Goal: Task Accomplishment & Management: Manage account settings

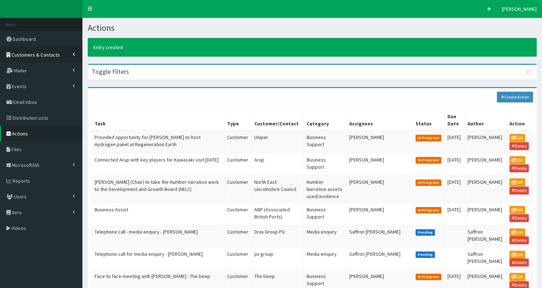
click at [24, 58] on link "Customers & Contacts" at bounding box center [41, 55] width 82 height 16
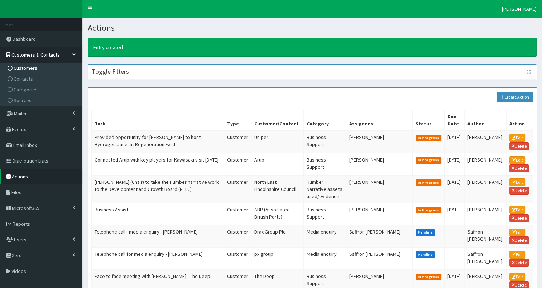
click at [26, 67] on span "Customers" at bounding box center [26, 68] width 24 height 6
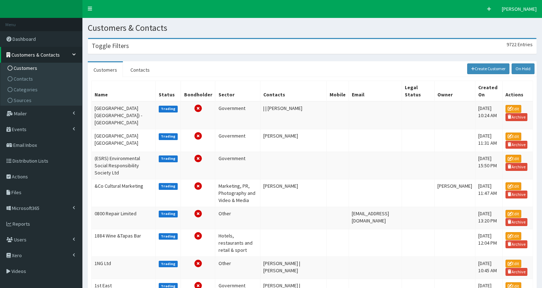
click at [139, 49] on div "Toggle Filters 9722 Entries" at bounding box center [312, 46] width 448 height 15
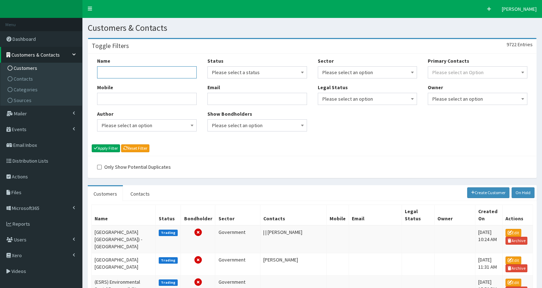
click at [119, 75] on input "Name" at bounding box center [147, 72] width 100 height 12
type input "FiN"
click at [108, 147] on button "Apply Filter" at bounding box center [106, 148] width 28 height 8
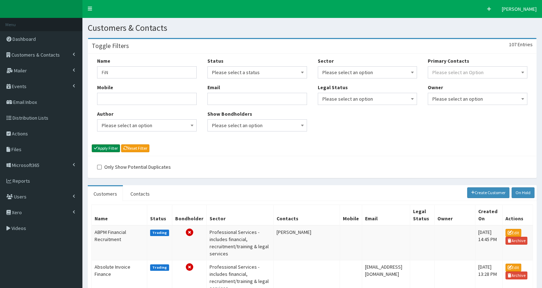
click at [106, 148] on button "Apply Filter" at bounding box center [106, 148] width 28 height 8
click at [117, 70] on input "FiN" at bounding box center [147, 72] width 100 height 12
type input "FiND"
click at [101, 147] on button "Apply Filter" at bounding box center [106, 148] width 28 height 8
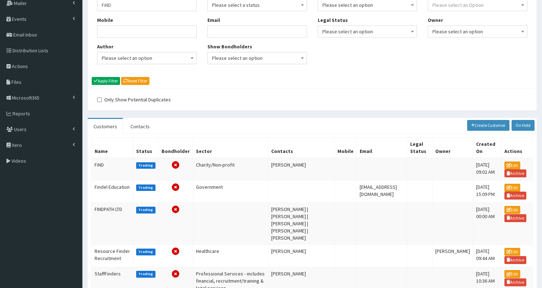
scroll to position [63, 0]
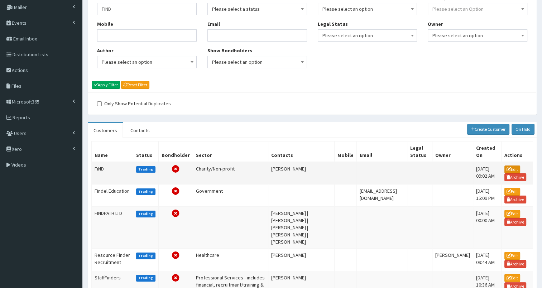
click at [510, 168] on link "Edit" at bounding box center [512, 169] width 16 height 8
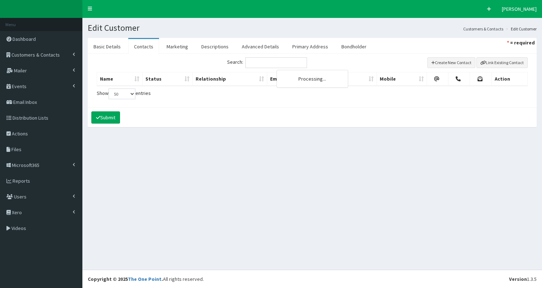
select select "50"
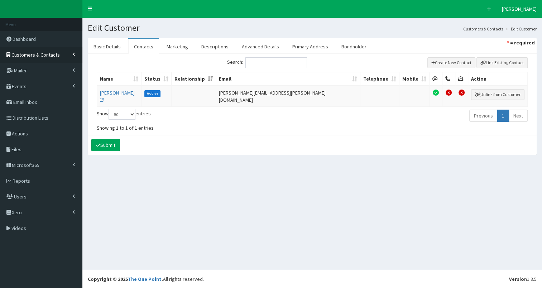
click at [52, 56] on span "Customers & Contacts" at bounding box center [35, 55] width 48 height 6
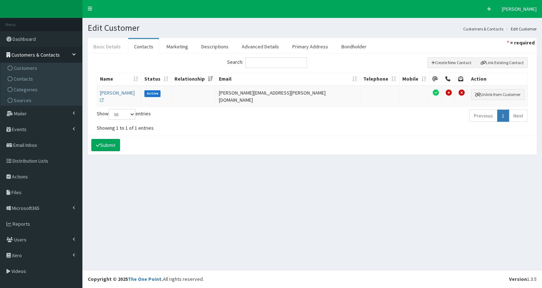
click at [96, 48] on link "Basic Details" at bounding box center [107, 46] width 39 height 15
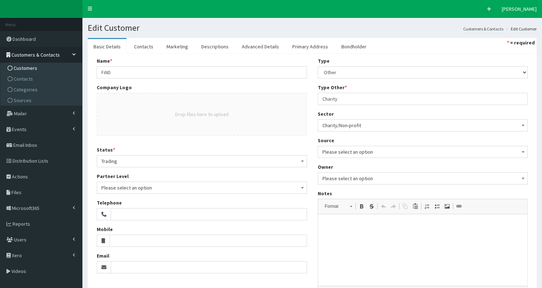
click at [29, 67] on span "Customers" at bounding box center [26, 68] width 24 height 6
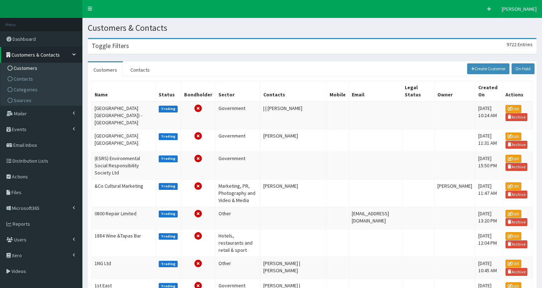
click at [132, 50] on div "Toggle Filters 9722 Entries" at bounding box center [312, 46] width 448 height 15
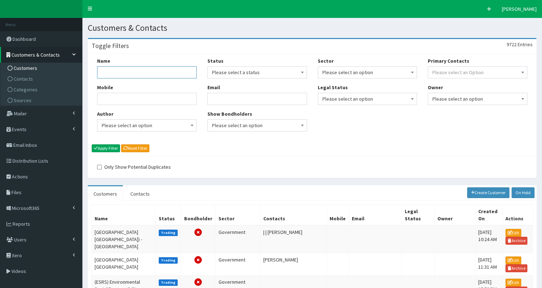
click at [114, 71] on input "Name" at bounding box center [147, 72] width 100 height 12
type input "FiND"
click at [97, 149] on button "Apply Filter" at bounding box center [106, 148] width 28 height 8
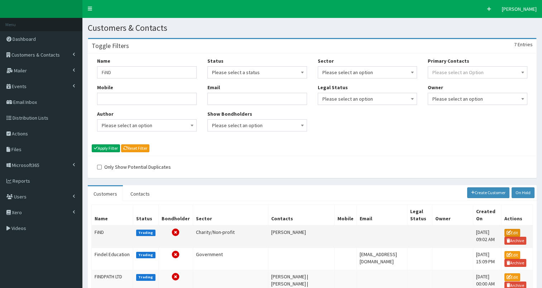
click at [513, 230] on link "Edit" at bounding box center [512, 233] width 16 height 8
click at [98, 228] on td "FiND" at bounding box center [113, 236] width 42 height 23
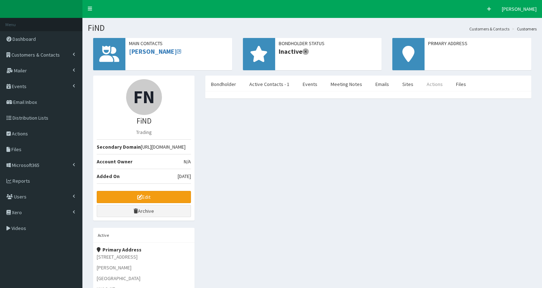
click at [429, 85] on link "Actions" at bounding box center [435, 84] width 28 height 15
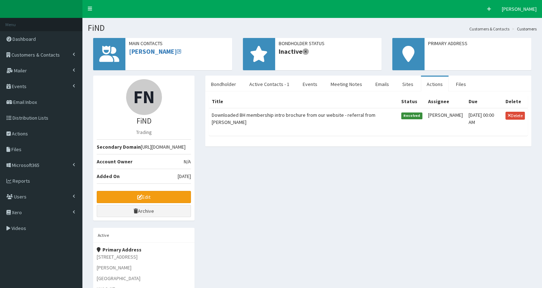
click at [290, 113] on td "Downloaded BH membership intro brochure from our website - referral from Rich Q…" at bounding box center [303, 118] width 189 height 20
select select
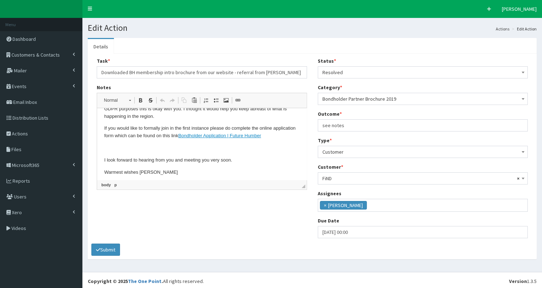
scroll to position [187, 0]
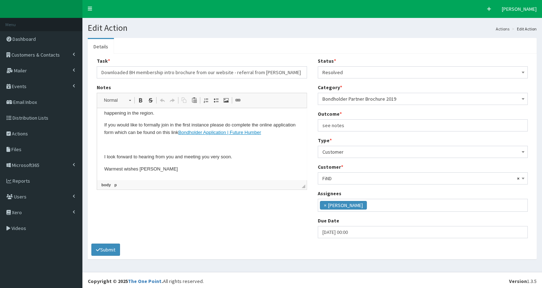
click at [162, 173] on html "Dear Louise Thank you for downloading our online Bondholder brochure, I’d be de…" at bounding box center [201, 54] width 209 height 251
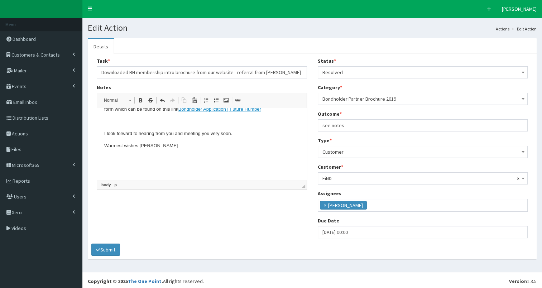
scroll to position [319, 0]
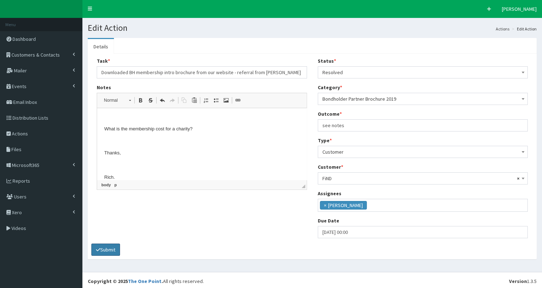
click at [110, 249] on button "Submit" at bounding box center [105, 249] width 29 height 12
